Goal: Find specific page/section: Find specific page/section

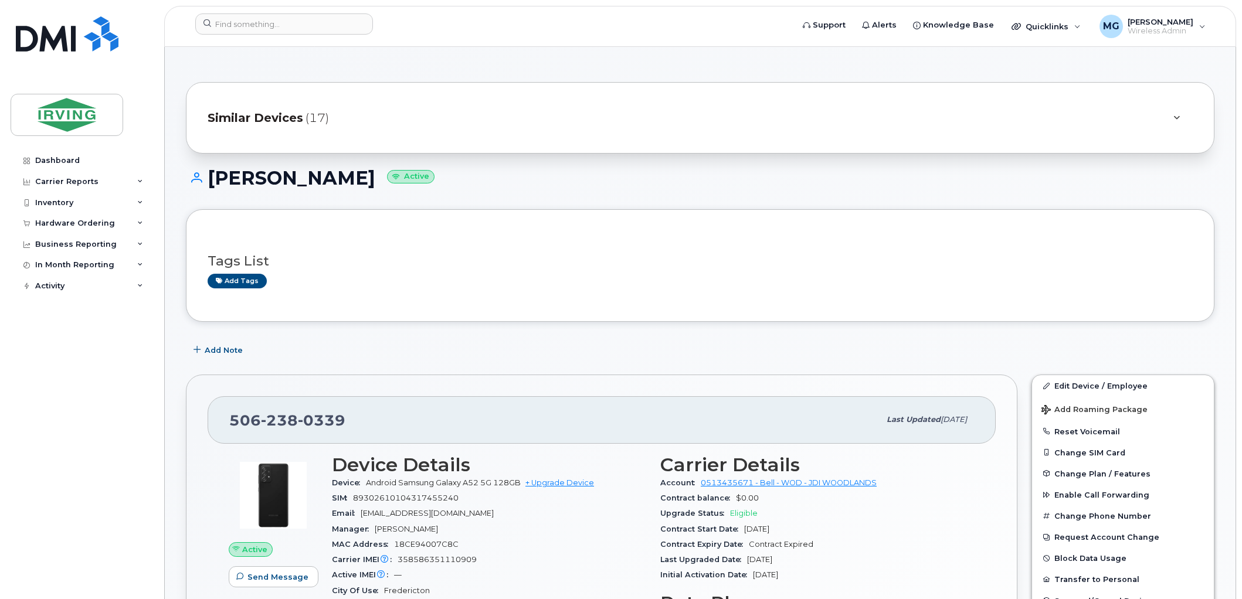
scroll to position [325, 0]
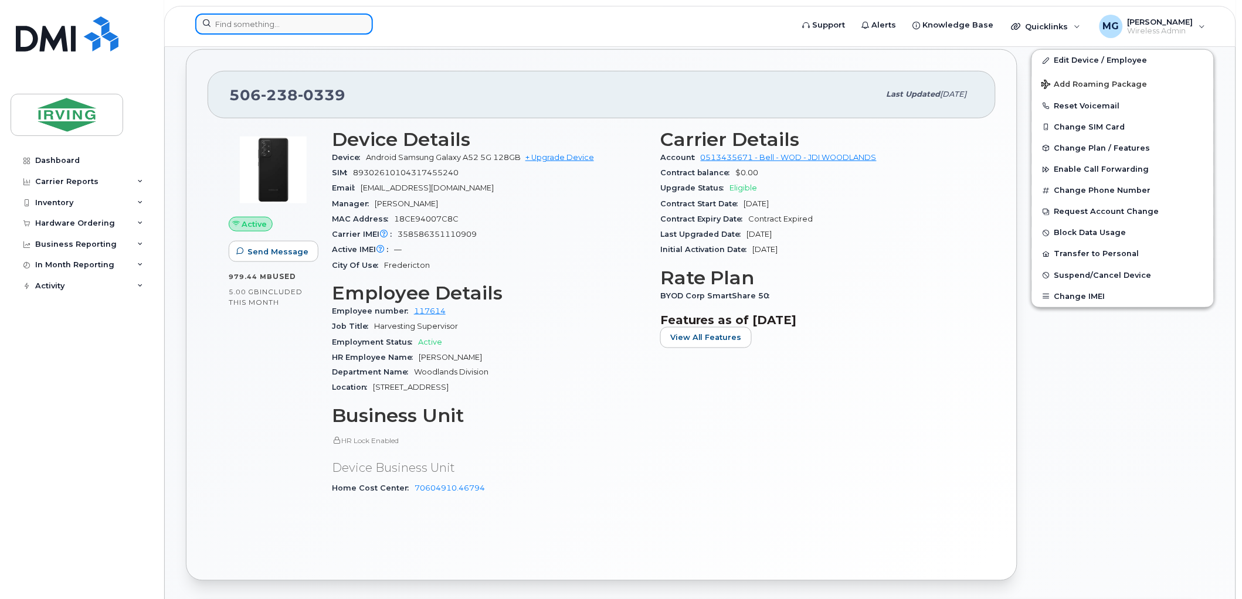
click at [282, 27] on input at bounding box center [284, 23] width 178 height 21
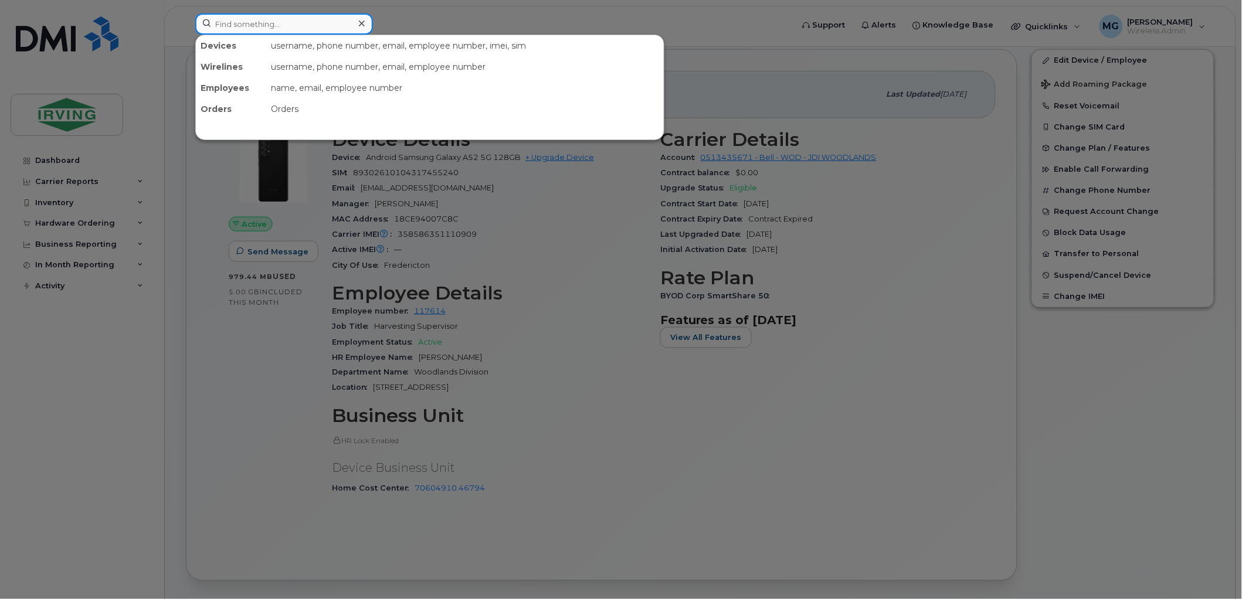
click at [233, 24] on input at bounding box center [284, 23] width 178 height 21
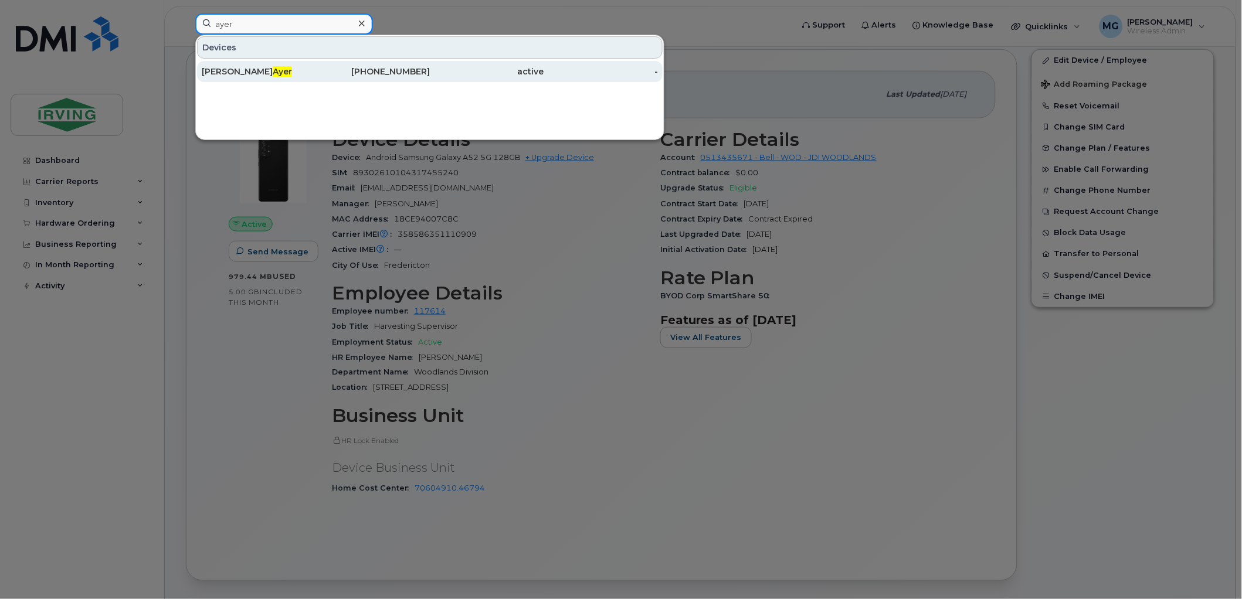
type input "ayer"
click at [242, 76] on div "Isaac Ayer" at bounding box center [259, 72] width 114 height 12
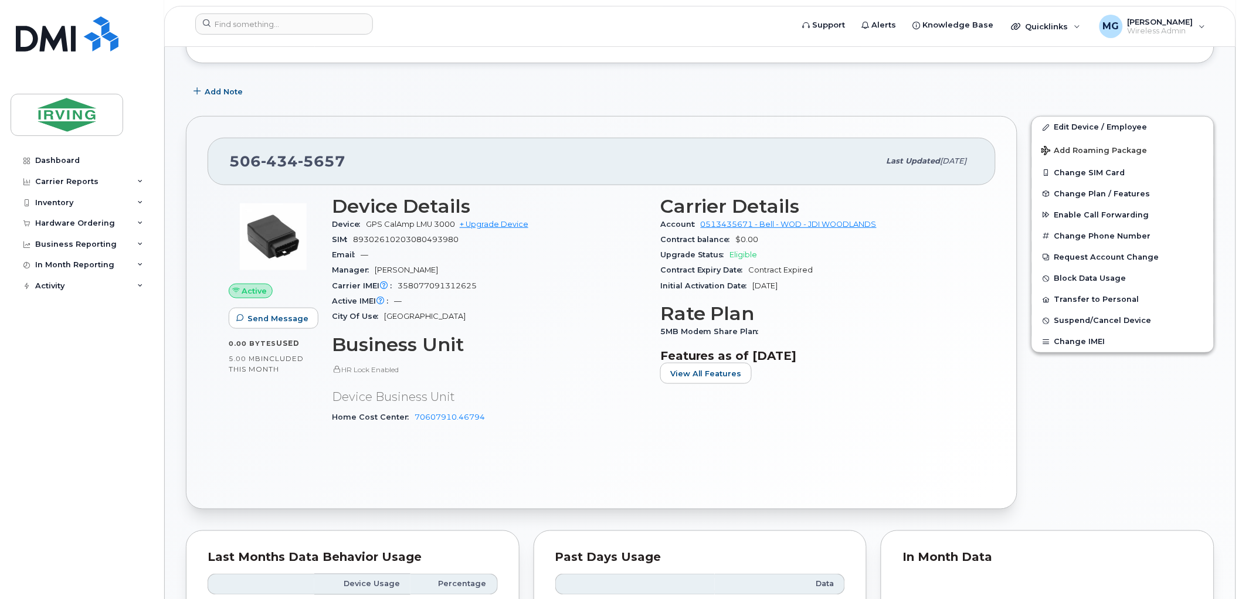
scroll to position [260, 0]
